Goal: Share content

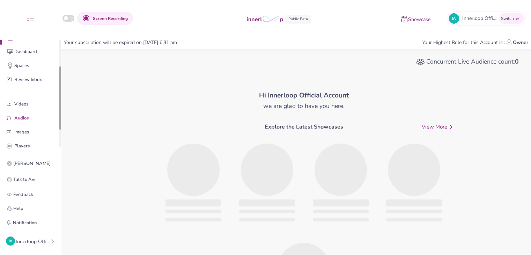
drag, startPoint x: 60, startPoint y: 83, endPoint x: 51, endPoint y: 119, distance: 37.1
click at [57, 119] on div "Quick Upload Video Messaging Voice Note Home Dashboard Spaces Review Inbox Vide…" at bounding box center [30, 96] width 61 height 112
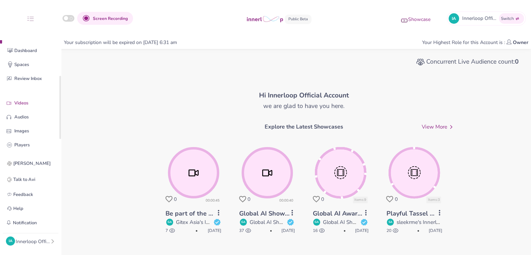
click at [24, 101] on p "Videos" at bounding box center [35, 102] width 43 height 7
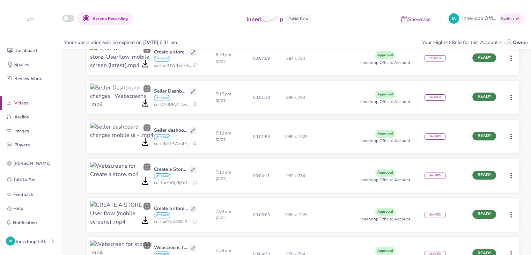
scroll to position [159, 0]
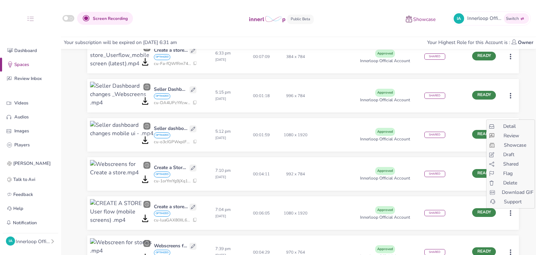
click at [509, 163] on span "Shared" at bounding box center [510, 163] width 15 height 7
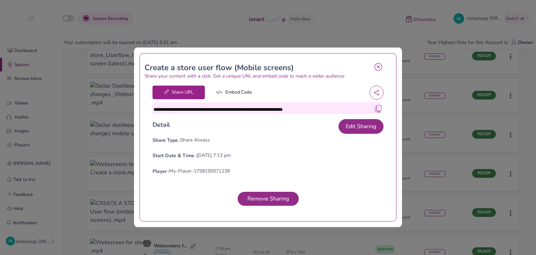
click at [375, 69] on icon at bounding box center [378, 67] width 8 height 8
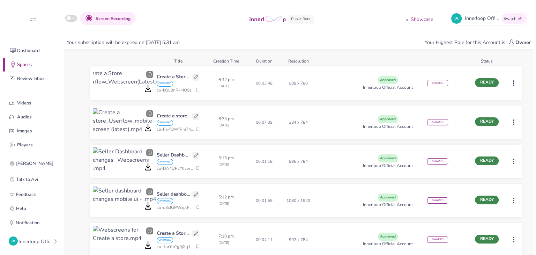
scroll to position [92, 0]
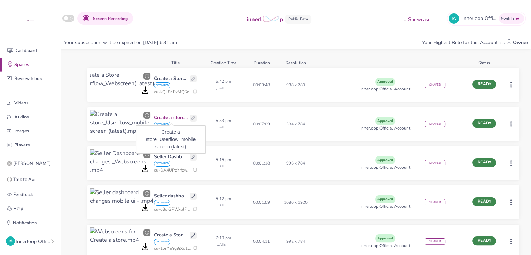
click at [511, 122] on html "Screen Recording Showcase IA Innerloop Official Switch Quick Upload Video Messa…" at bounding box center [265, 35] width 531 height 255
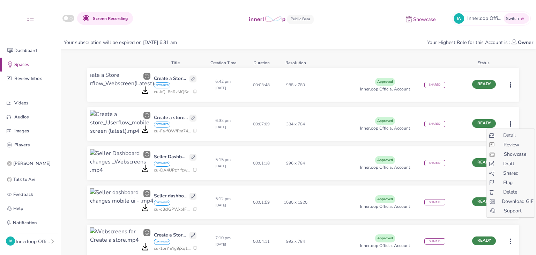
click at [504, 171] on span "Shared" at bounding box center [510, 172] width 15 height 7
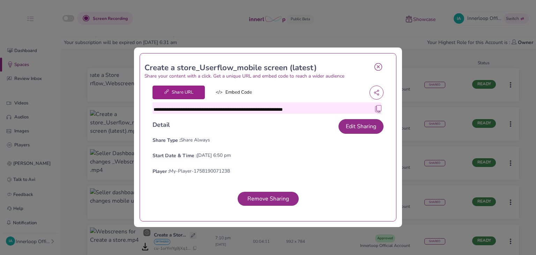
click at [375, 108] on img at bounding box center [378, 108] width 7 height 7
